Goal: Information Seeking & Learning: Learn about a topic

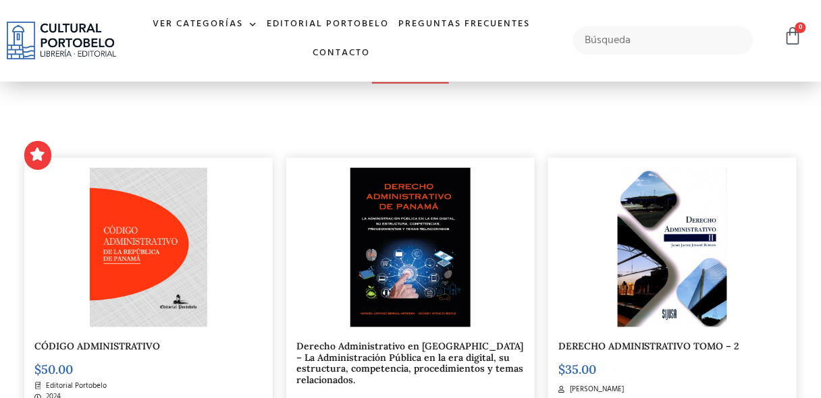
scroll to position [324, 0]
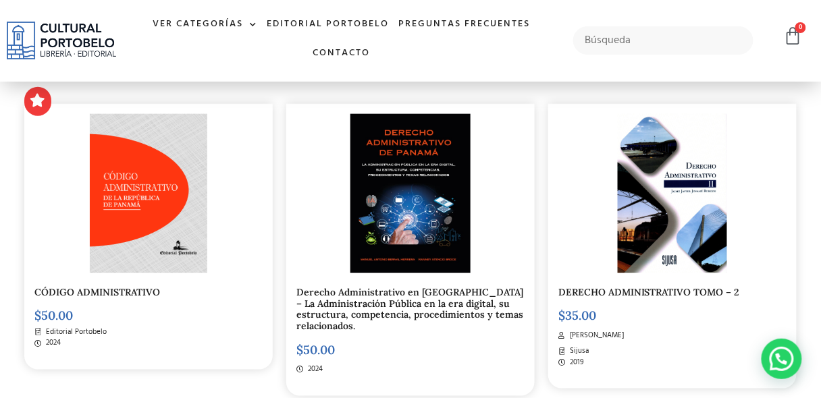
click at [389, 285] on div "Derecho Administrativo en Panamá – La Administración Pública en la era digital,…" at bounding box center [410, 250] width 248 height 292
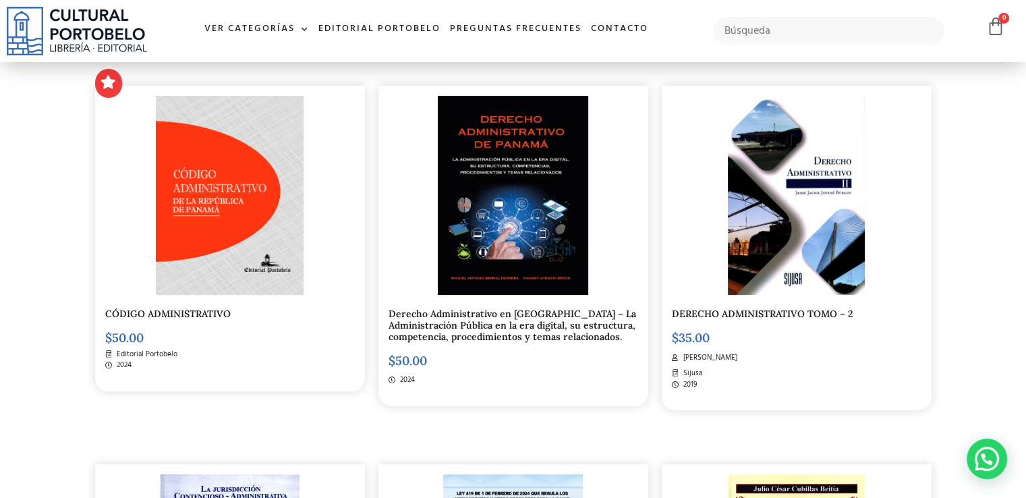
click at [737, 313] on link "DERECHO ADMINISTRATIVO TOMO – 2" at bounding box center [762, 314] width 181 height 12
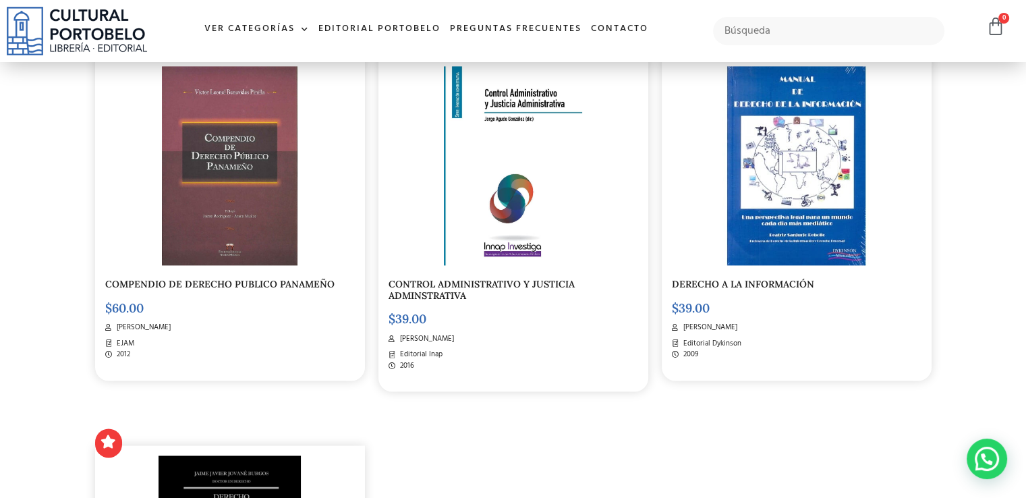
scroll to position [2010, 0]
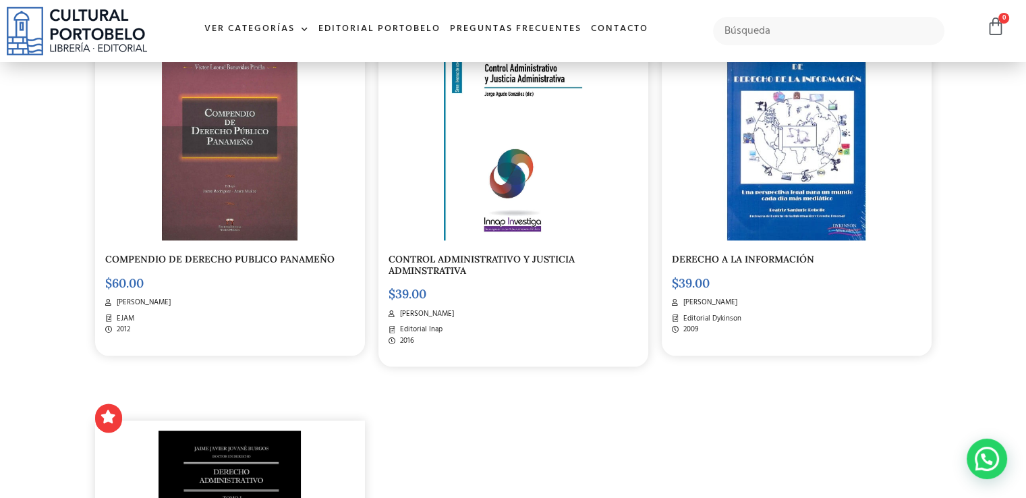
click at [427, 335] on span "Editorial Inap" at bounding box center [420, 329] width 46 height 11
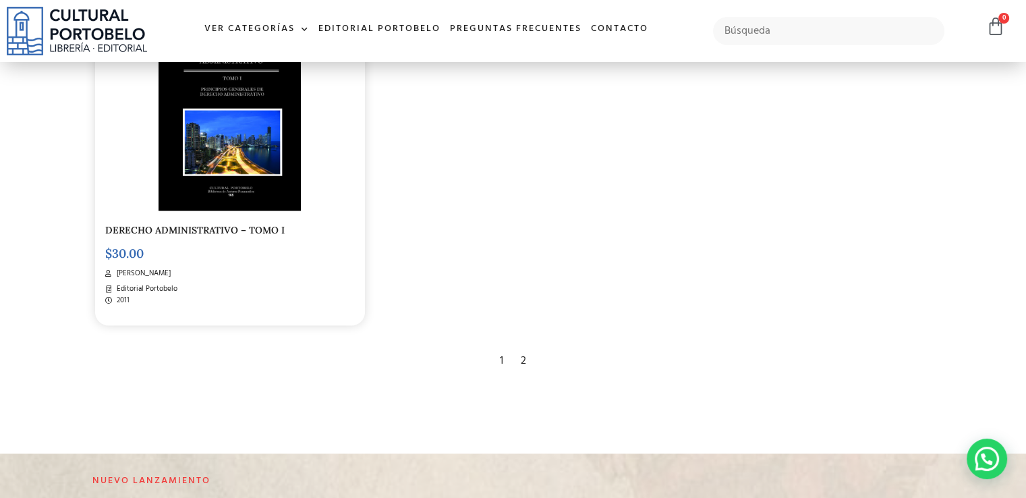
scroll to position [2414, 0]
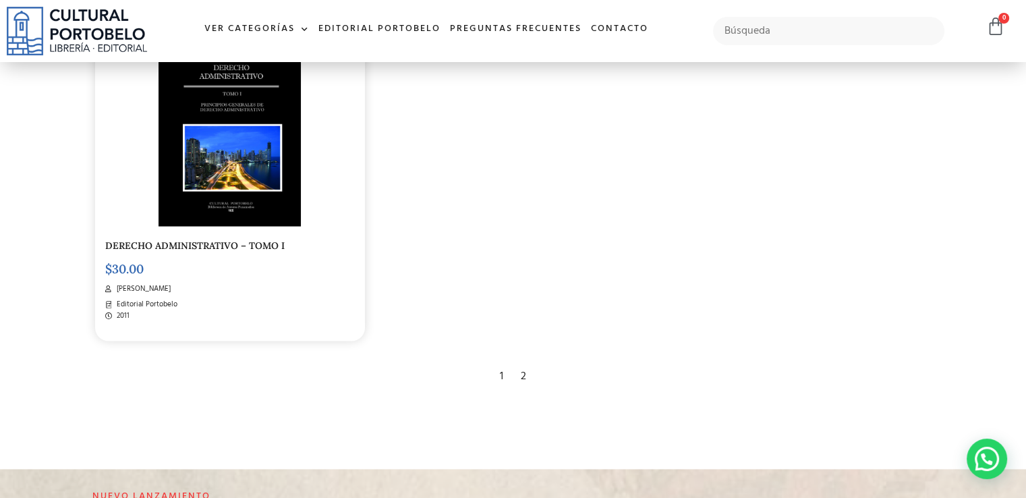
click at [267, 173] on img at bounding box center [230, 125] width 142 height 199
click at [524, 384] on div "2" at bounding box center [523, 377] width 19 height 30
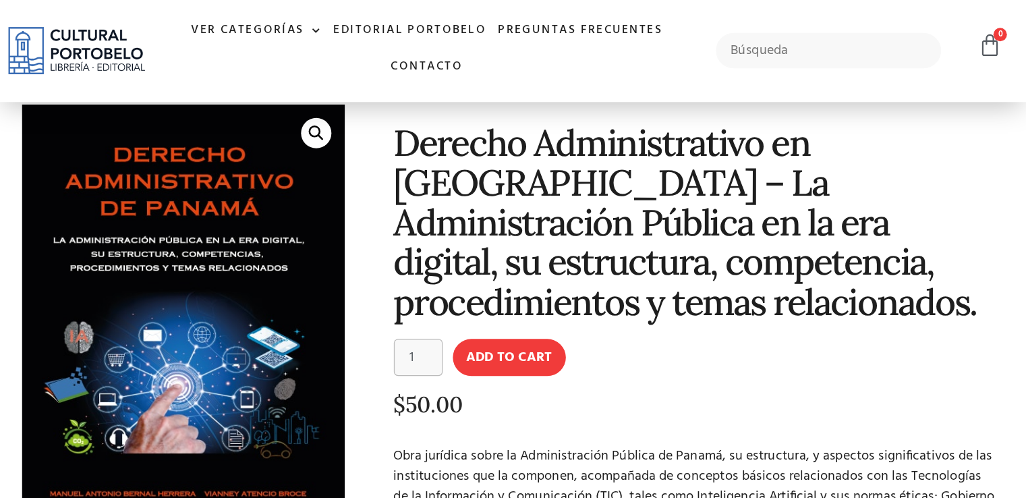
scroll to position [162, 0]
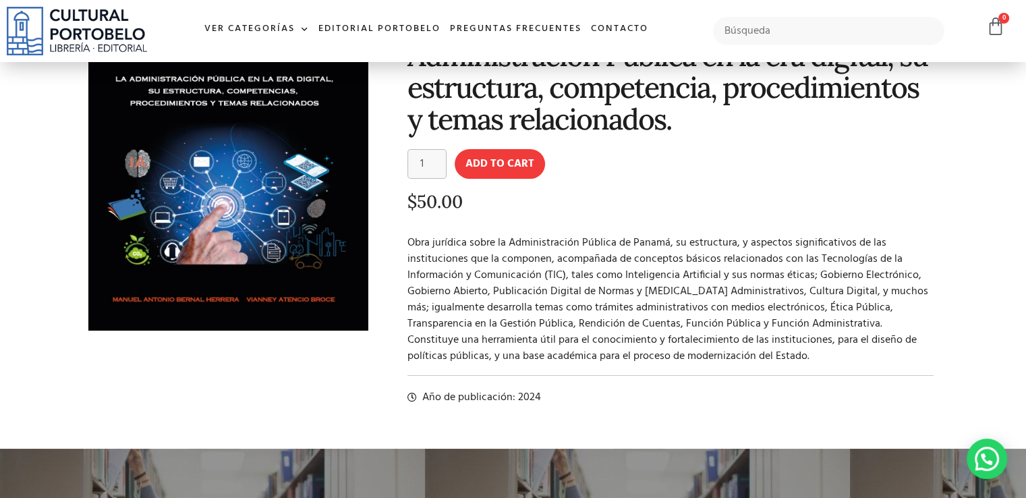
drag, startPoint x: 817, startPoint y: 0, endPoint x: 698, endPoint y: 138, distance: 181.8
click at [698, 149] on form "Derecho Administrativo en Panamá - La Administración Pública en la era digital,…" at bounding box center [671, 164] width 527 height 30
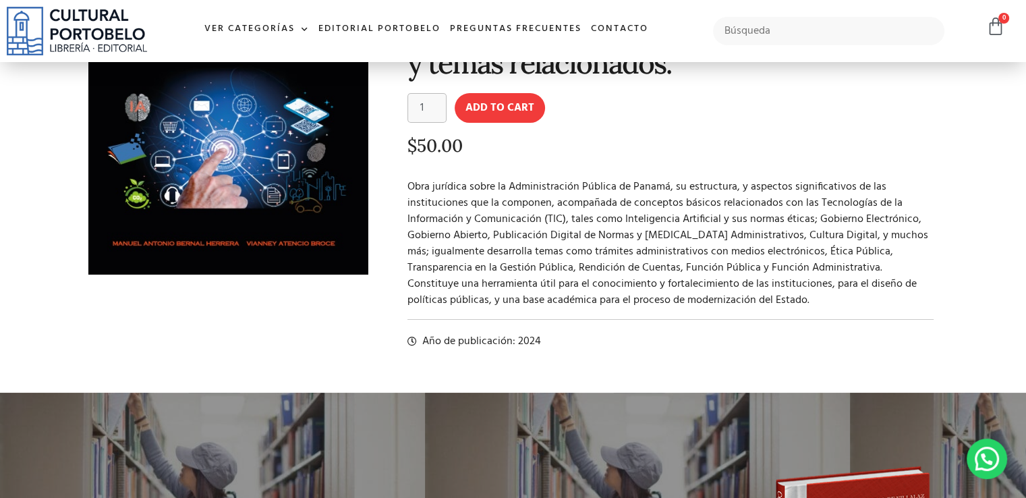
scroll to position [0, 0]
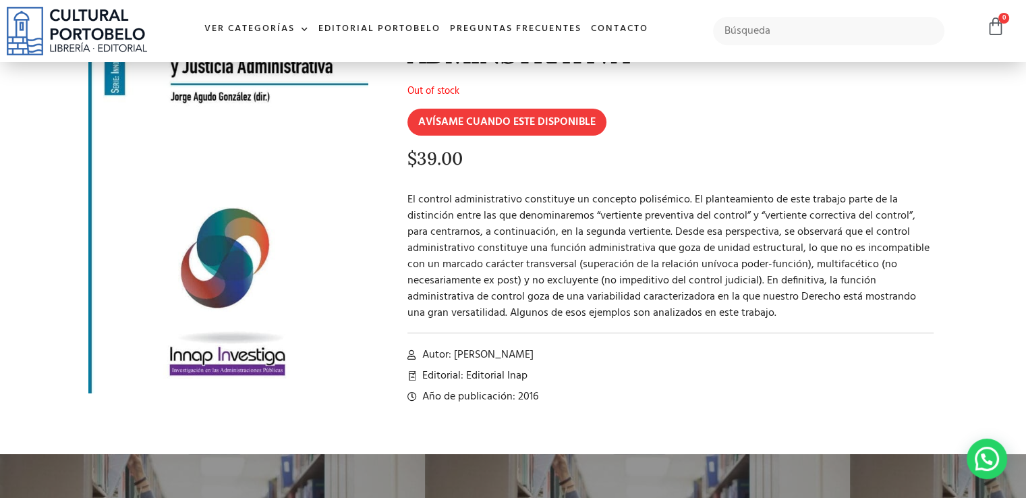
scroll to position [135, 0]
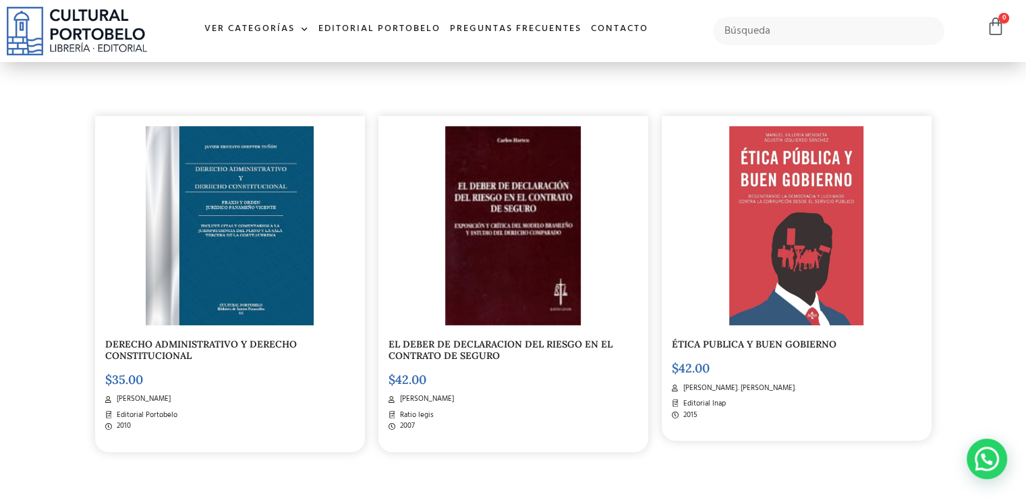
scroll to position [261, 0]
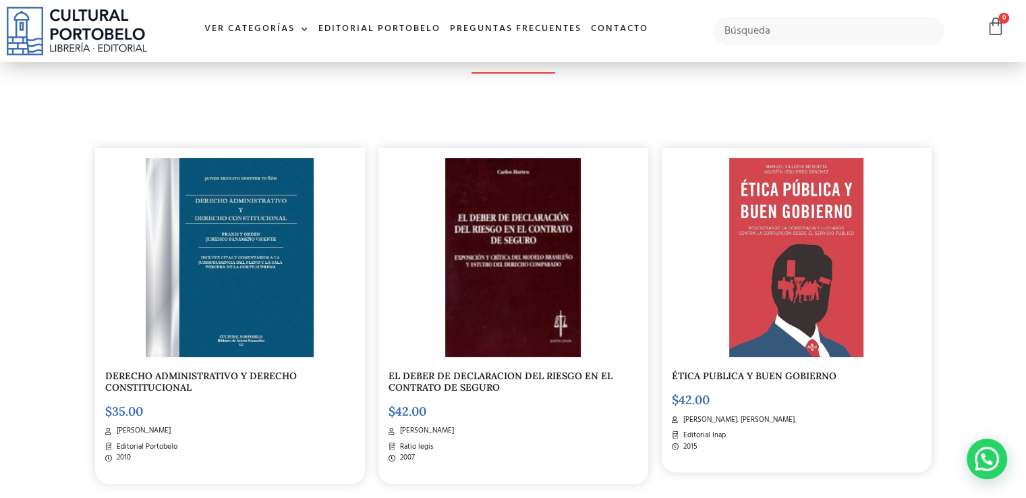
click at [715, 416] on span "Izquierdo Sánchez, Agustín. Villoria Mendieta, Manuel." at bounding box center [738, 419] width 116 height 11
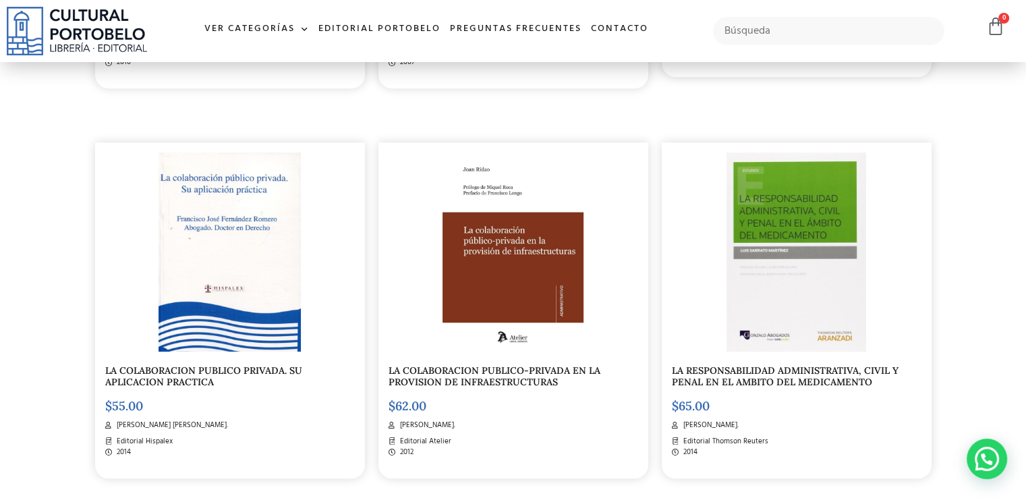
scroll to position [665, 0]
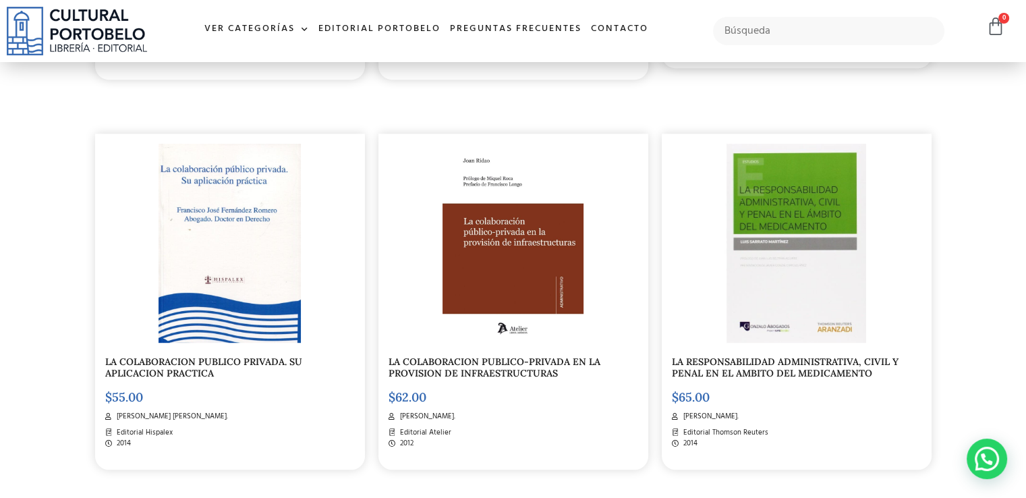
click at [215, 362] on link "LA COLABORACION PUBLICO PRIVADA. SU APLICACION PRACTICA" at bounding box center [203, 368] width 197 height 24
click at [734, 368] on link "LA RESPONSABILIDAD ADMINISTRATIVA, CIVIL Y PENAL EN EL AMBITO DEL MEDICAMENTO" at bounding box center [785, 368] width 227 height 24
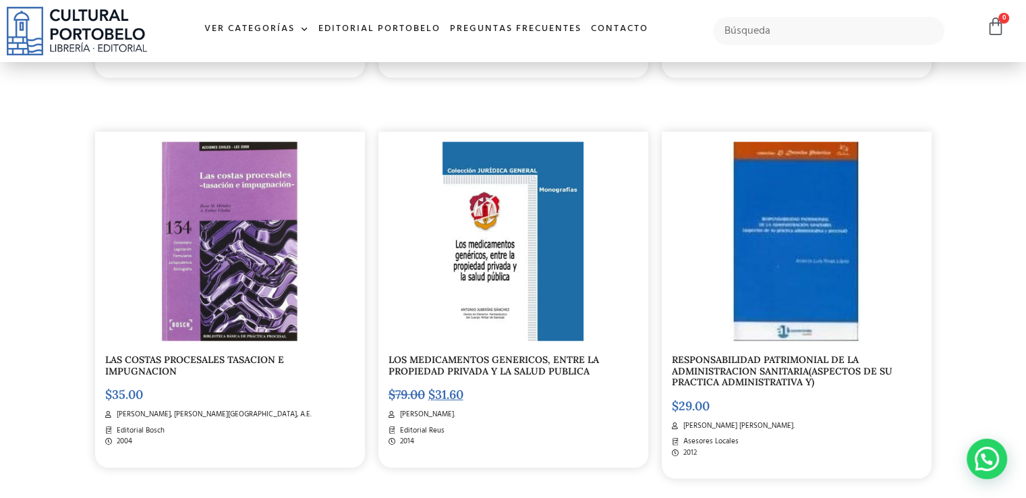
scroll to position [1136, 0]
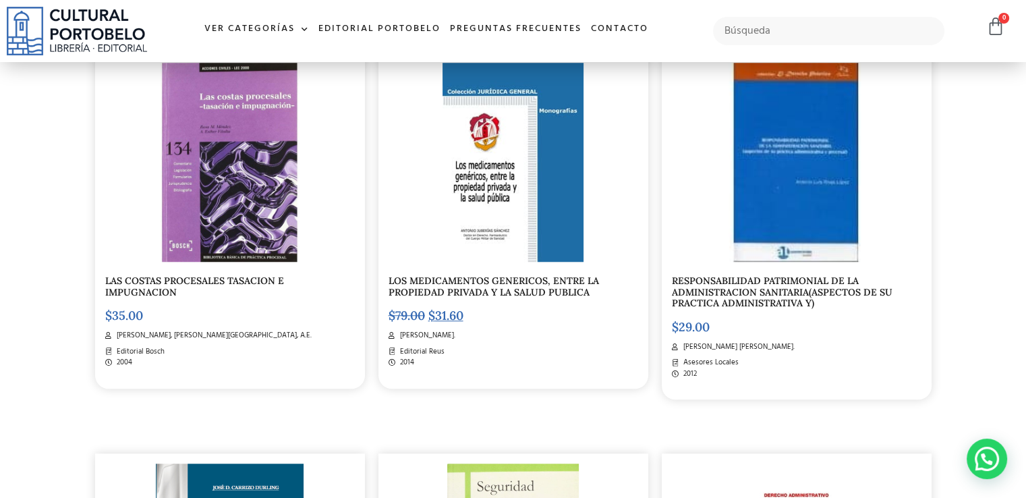
click at [505, 290] on link "LOS MEDICAMENTOS GENERICOS, ENTRE LA PROPIEDAD PRIVADA Y LA SALUD PUBLICA" at bounding box center [494, 287] width 211 height 24
click at [756, 280] on link "RESPONSABILIDAD PATRIMONIAL DE LA ADMINISTRACION SANITARIA(ASPECTOS DE SU PRACT…" at bounding box center [782, 292] width 221 height 35
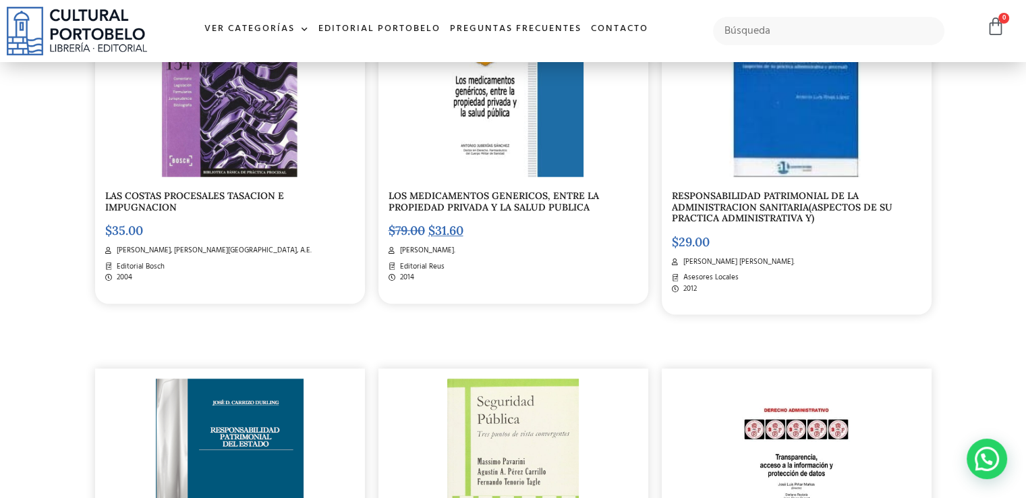
scroll to position [1473, 0]
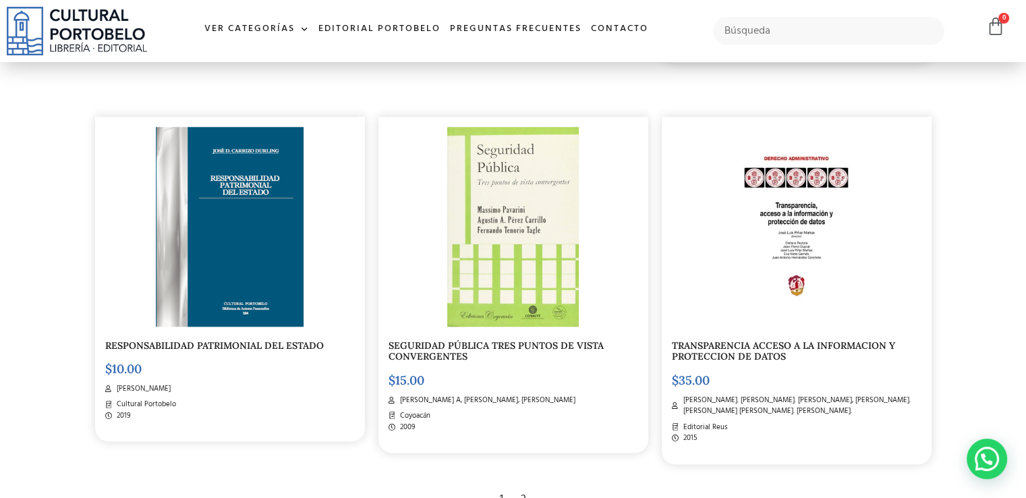
click at [219, 348] on link "RESPONSABILIDAD PATRIMONIAL DEL ESTADO" at bounding box center [214, 345] width 219 height 12
click at [418, 364] on div "SEGURIDAD PÚBLICA TRES PUNTOS DE VISTA CONVERGENTES $ 15.00 Massimo Pavarini, A…" at bounding box center [514, 285] width 270 height 336
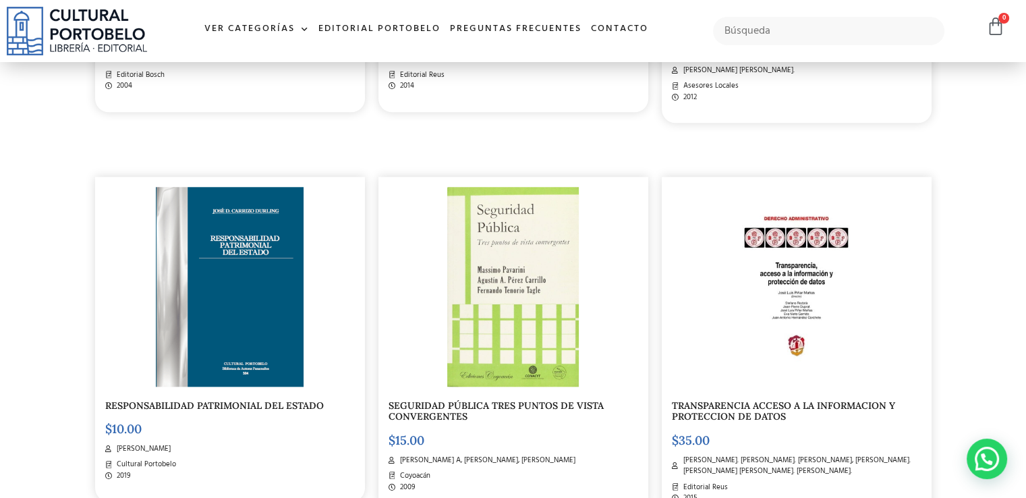
scroll to position [1539, 0]
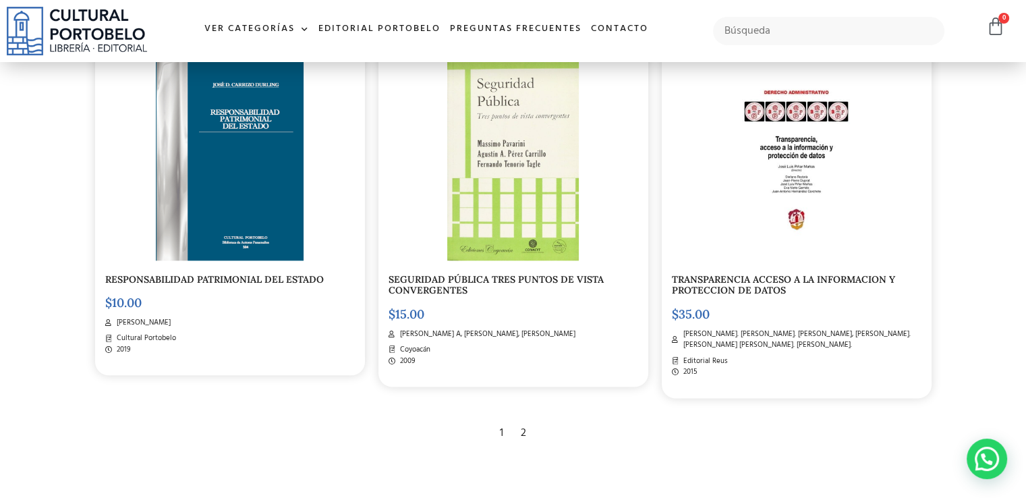
click at [757, 176] on img at bounding box center [796, 160] width 199 height 199
click at [757, 342] on span "Rodotà, Stefano. Nieto Garrido, Eva. Piñar Mañas, José Luis. Hernández Corchete…" at bounding box center [801, 340] width 242 height 22
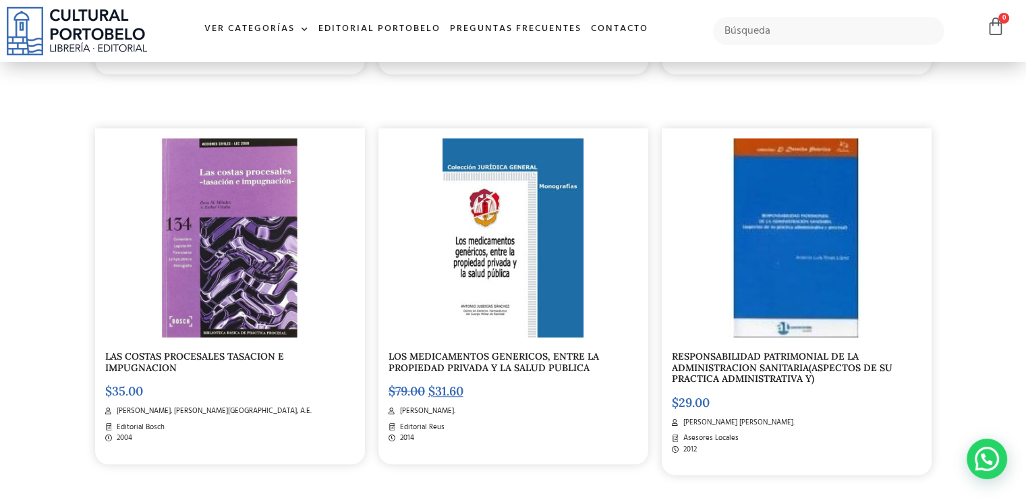
scroll to position [1134, 0]
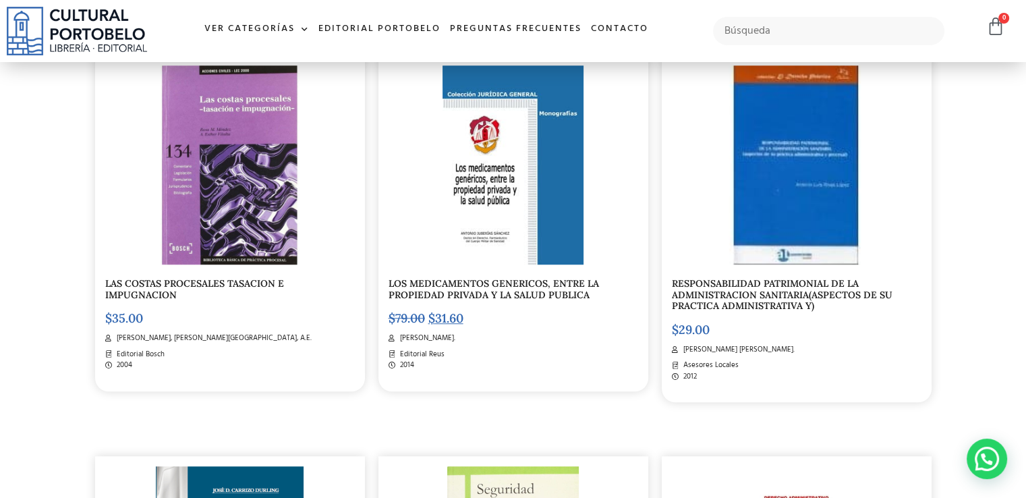
click at [767, 287] on link "RESPONSABILIDAD PATRIMONIAL DE LA ADMINISTRACION SANITARIA(ASPECTOS DE SU PRACT…" at bounding box center [782, 294] width 221 height 35
click at [767, 314] on div "RESPONSABILIDAD PATRIMONIAL DE LA ADMINISTRACION SANITARIA(ASPECTOS DE SU PRACT…" at bounding box center [797, 230] width 270 height 348
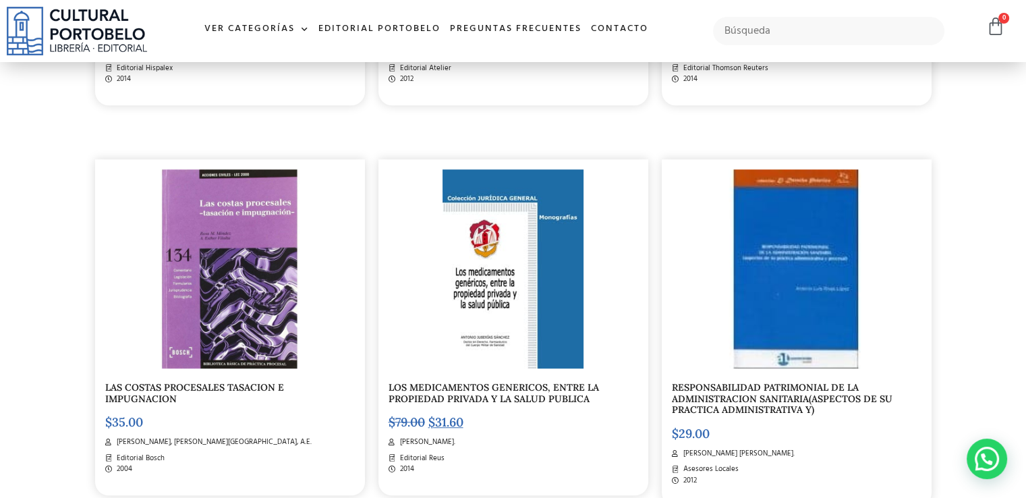
scroll to position [1200, 0]
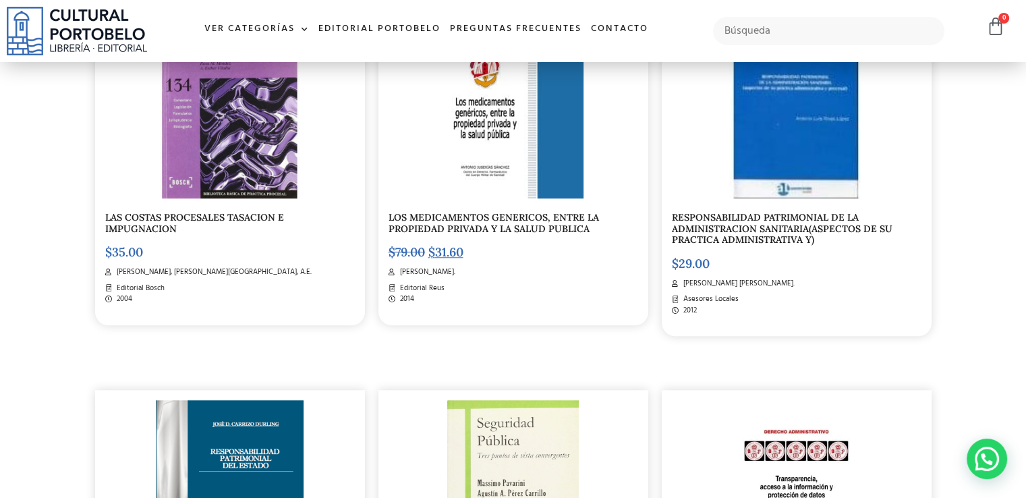
click at [493, 230] on link "LOS MEDICAMENTOS GENERICOS, ENTRE LA PROPIEDAD PRIVADA Y LA SALUD PUBLICA" at bounding box center [494, 223] width 211 height 24
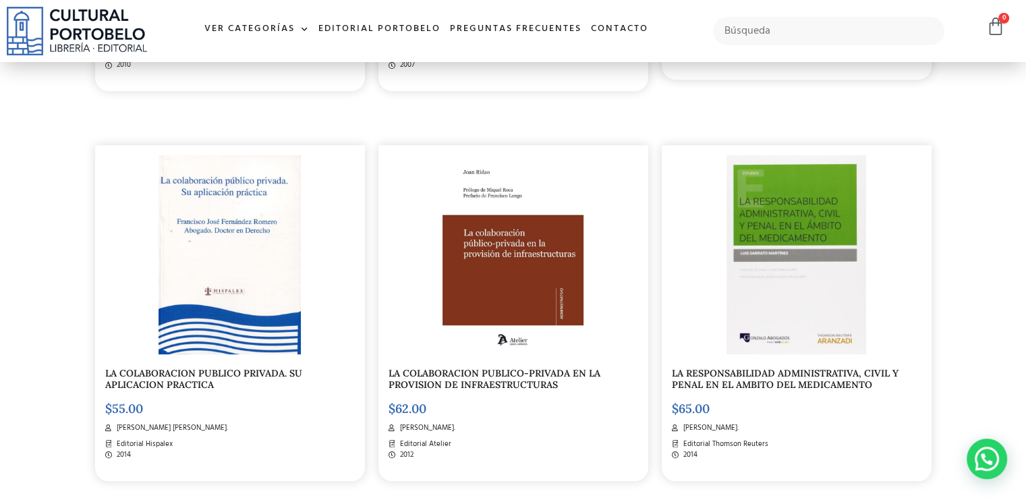
scroll to position [727, 0]
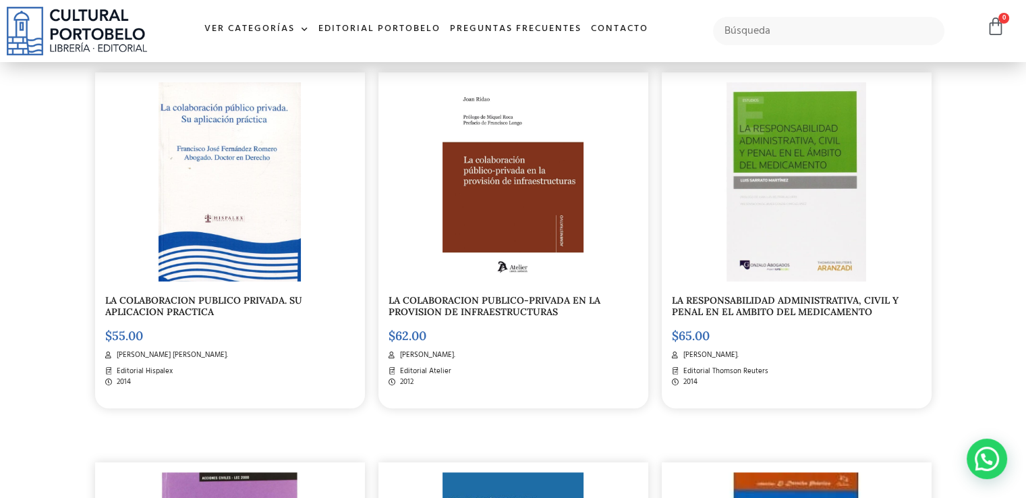
click at [786, 292] on div "LA RESPONSABILIDAD ADMINISTRATIVA, CIVIL Y PENAL EN EL AMBITO DEL MEDICAMENTO $…" at bounding box center [797, 240] width 270 height 336
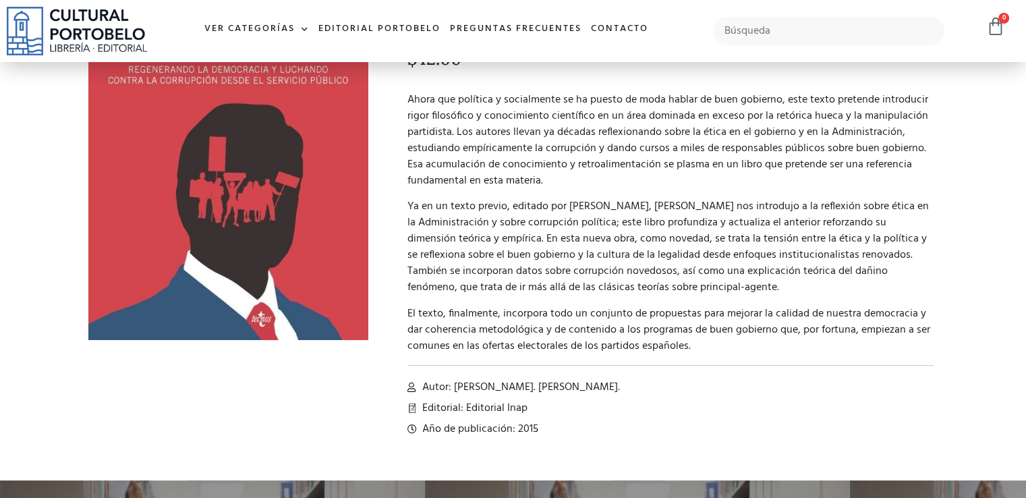
scroll to position [202, 0]
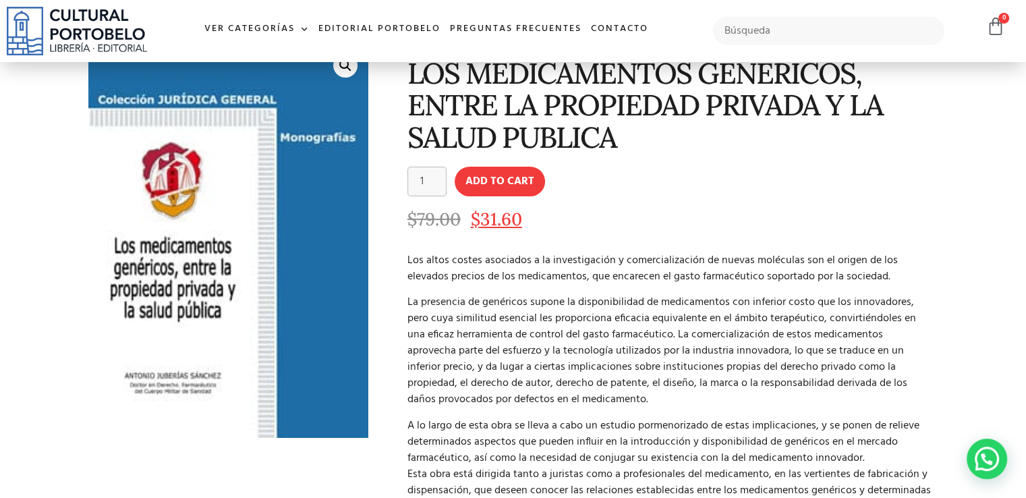
scroll to position [67, 0]
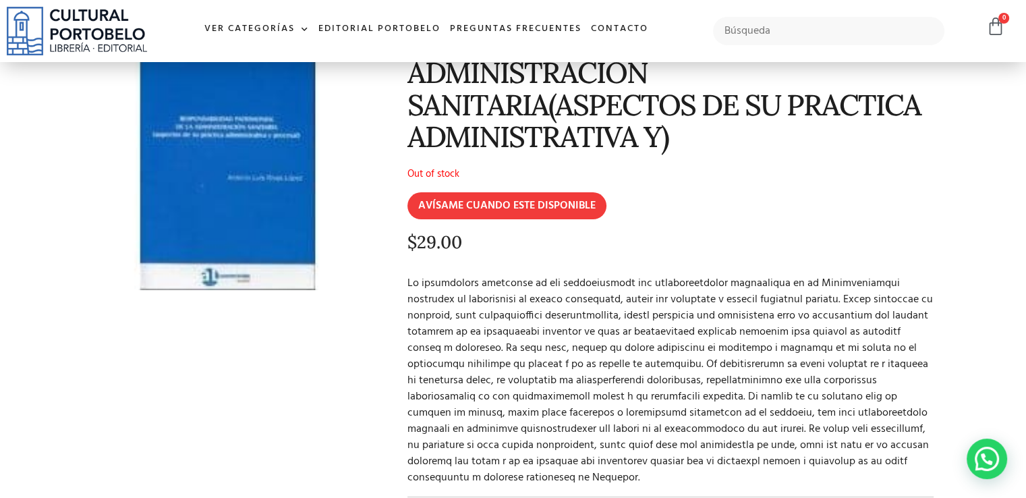
scroll to position [135, 0]
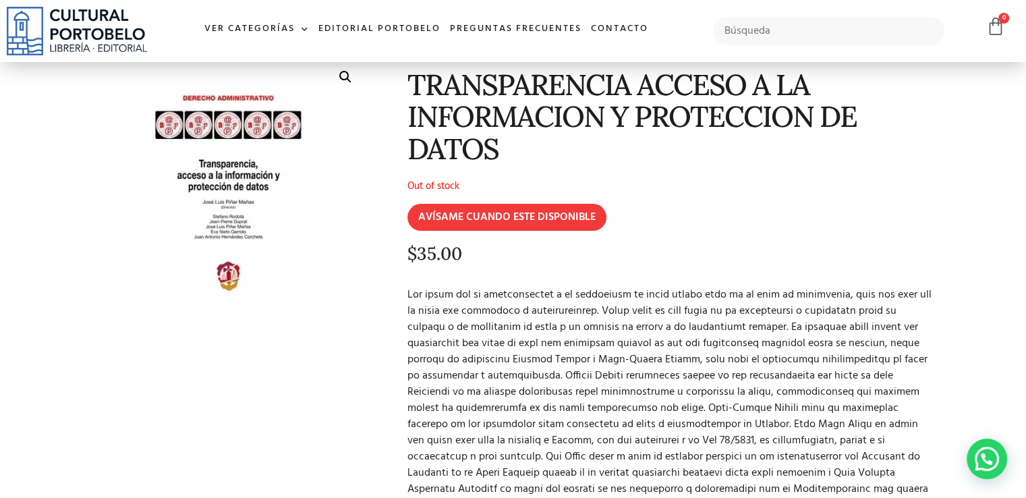
scroll to position [67, 0]
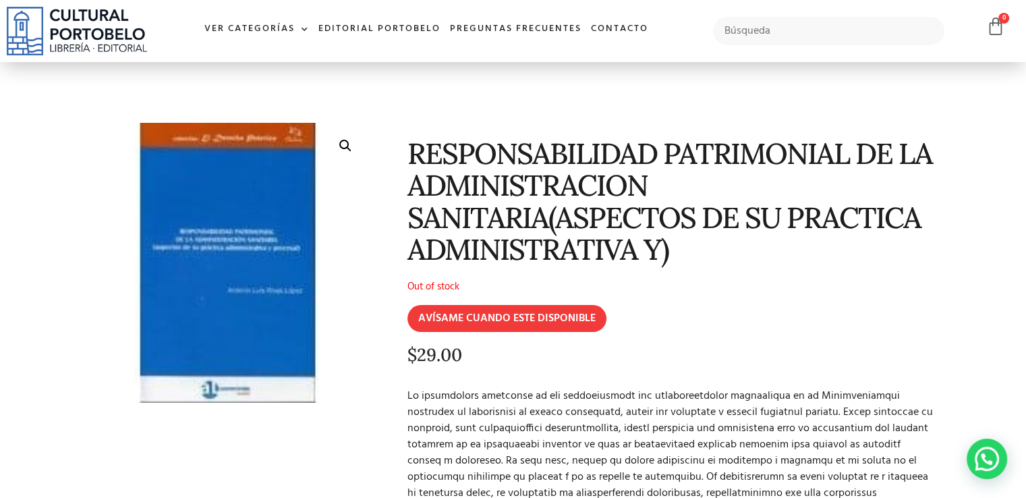
click at [246, 235] on img at bounding box center [228, 263] width 280 height 280
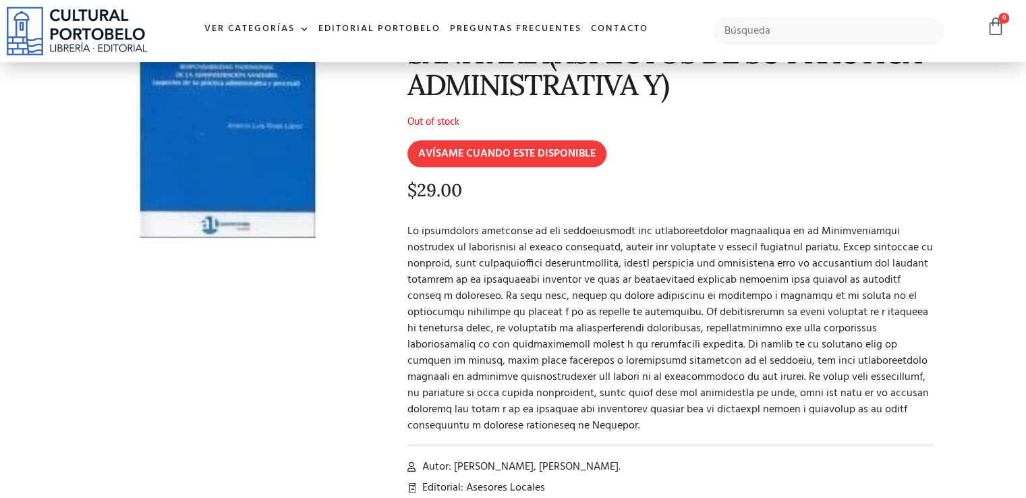
scroll to position [270, 0]
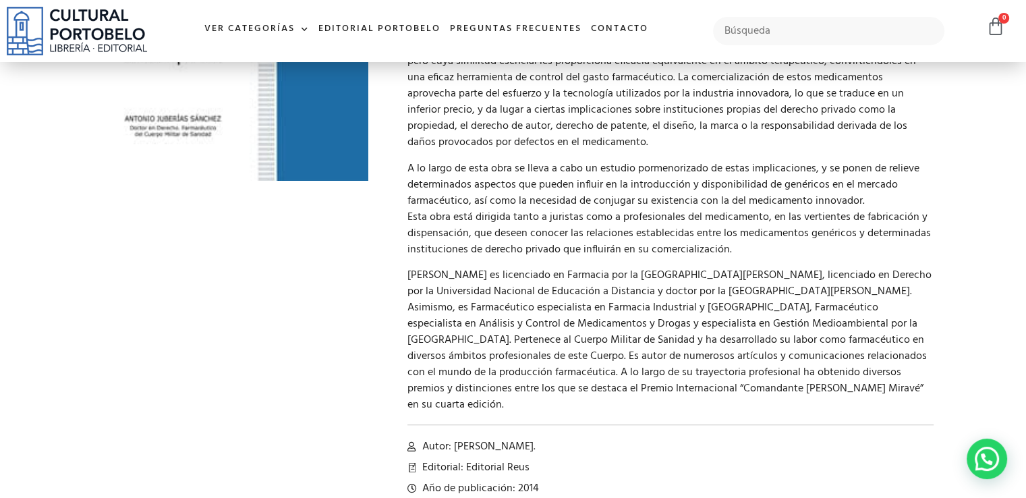
scroll to position [202, 0]
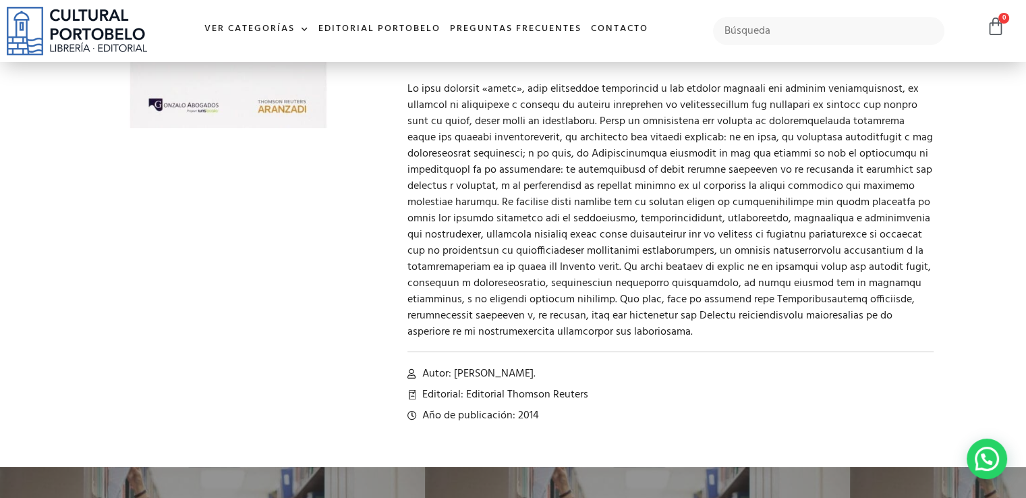
scroll to position [135, 0]
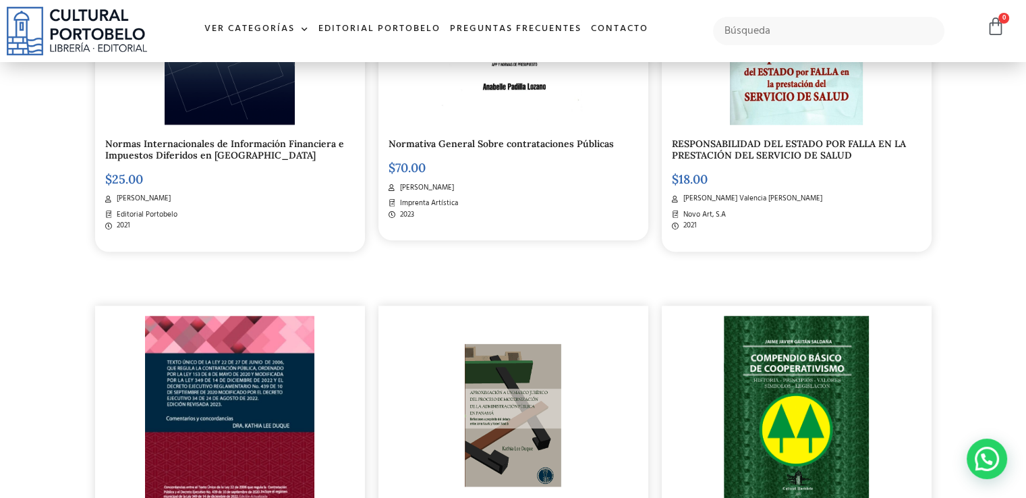
scroll to position [1536, 0]
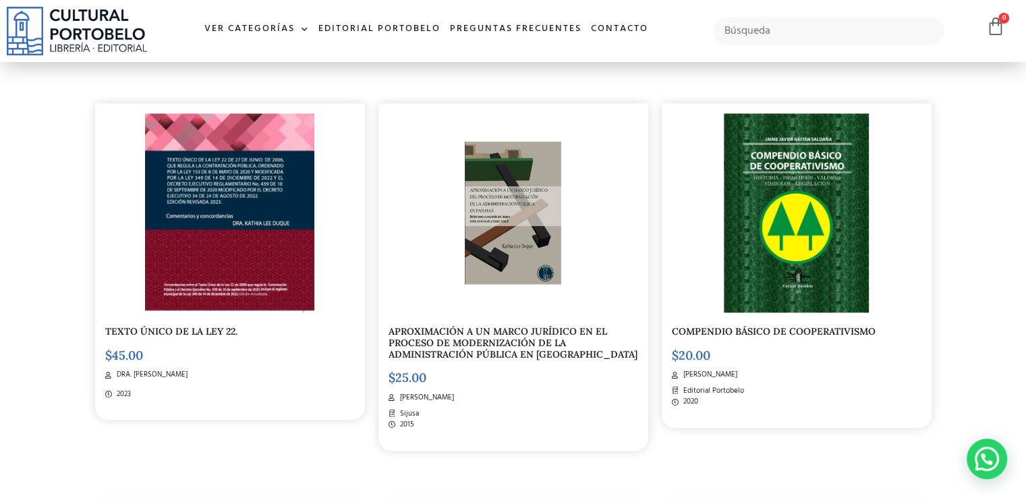
click at [470, 356] on link "APROXIMACIÓN A UN MARCO JURÍDICO EN EL PROCESO DE MODERNIZACIÓN DE LA ADMINISTR…" at bounding box center [513, 342] width 249 height 35
